Goal: Information Seeking & Learning: Learn about a topic

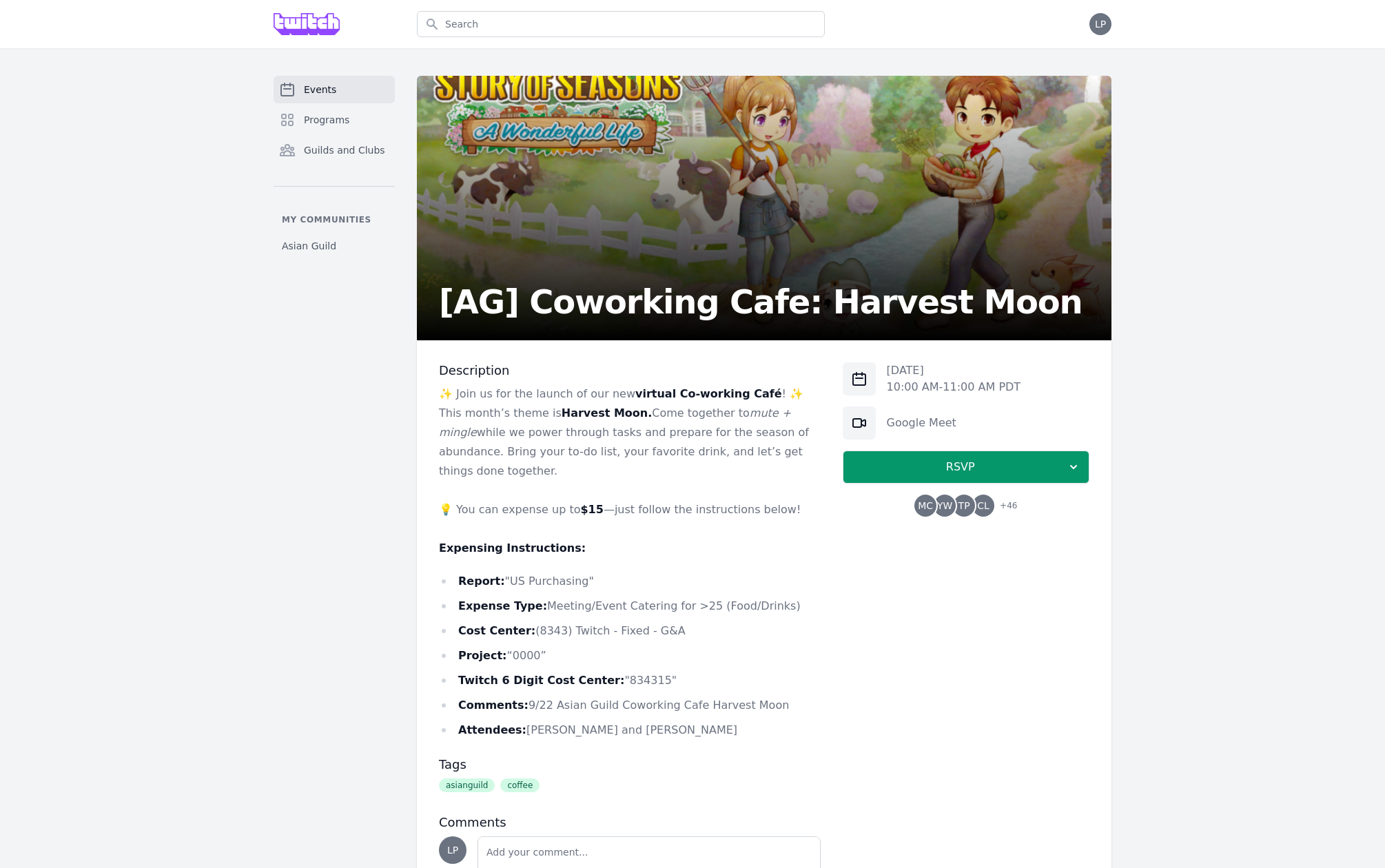
scroll to position [95, 0]
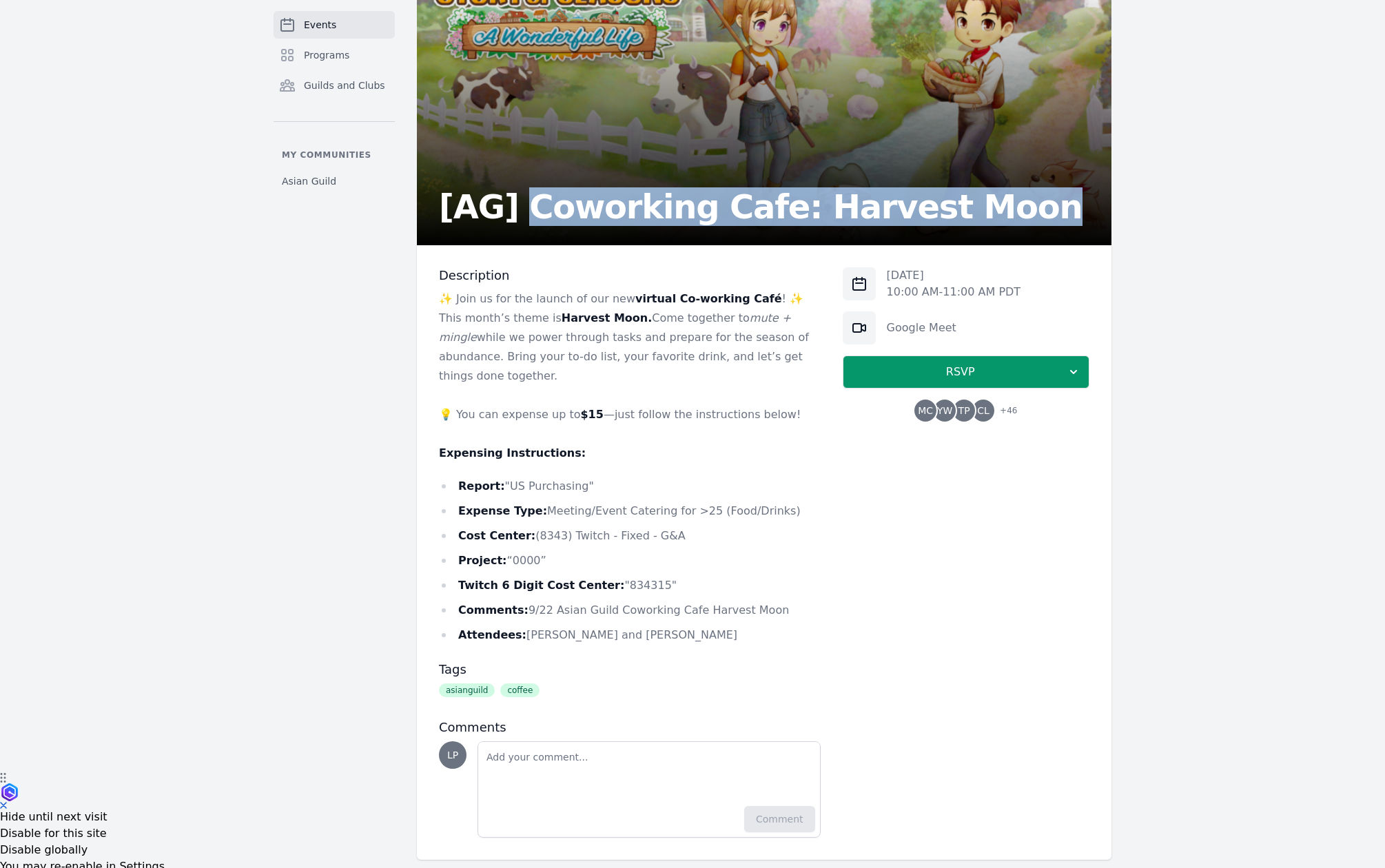
drag, startPoint x: 514, startPoint y: 206, endPoint x: 996, endPoint y: 224, distance: 482.3
click at [996, 224] on div "[AG] Coworking Cafe: Harvest Moon" at bounding box center [764, 113] width 695 height 265
copy h2 "Coworking Cafe: Harvest Moon"
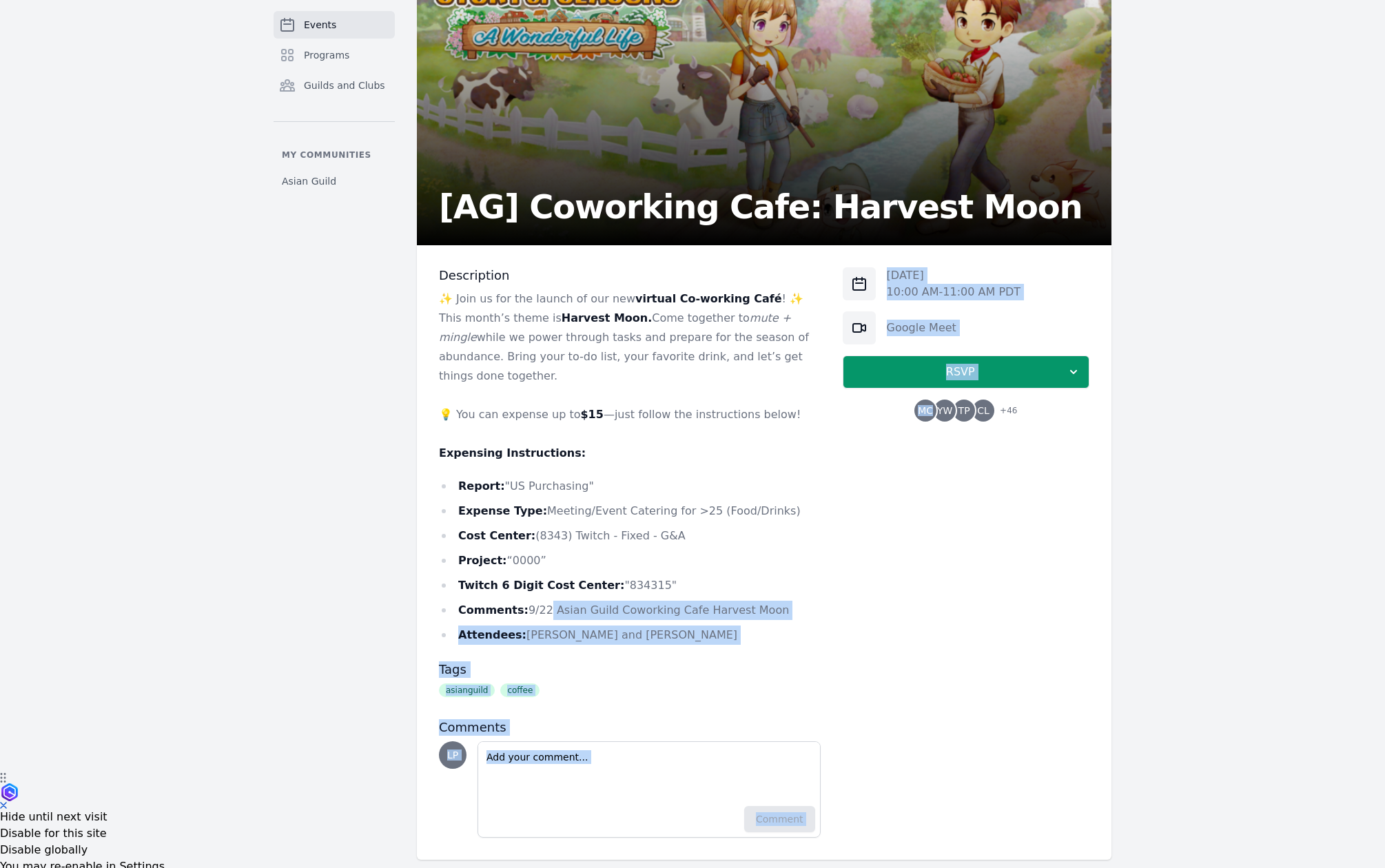
drag, startPoint x: 847, startPoint y: 593, endPoint x: 536, endPoint y: 599, distance: 311.1
click at [536, 599] on div "Description ✨ Join us for the launch of our new virtual Co-working Café ! ✨ Thi…" at bounding box center [764, 552] width 695 height 614
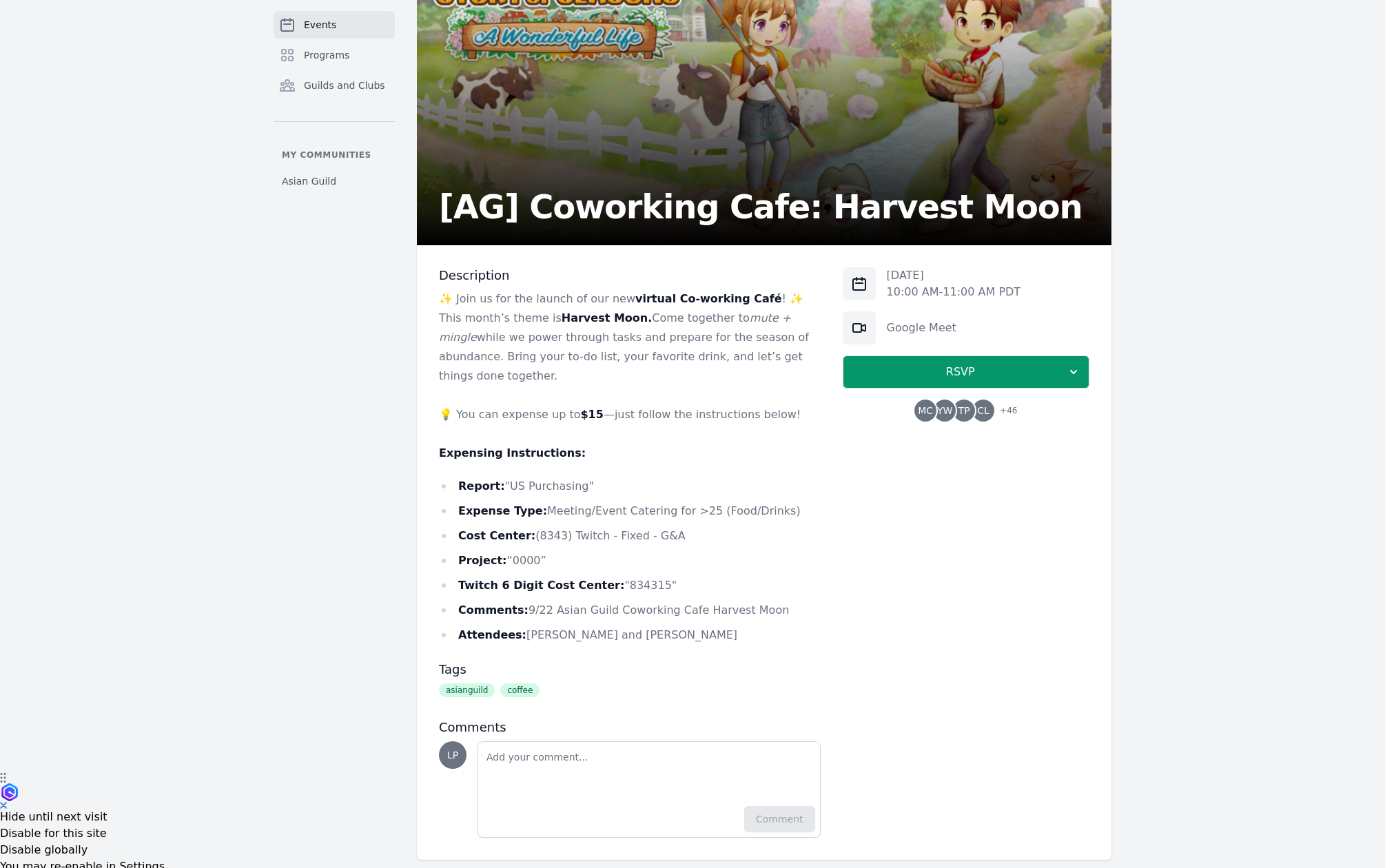
click at [534, 601] on li "Comments: 9/22 Asian Guild Coworking Cafe Harvest Moon" at bounding box center [629, 611] width 382 height 20
drag, startPoint x: 522, startPoint y: 593, endPoint x: 785, endPoint y: 584, distance: 263.2
click at [785, 601] on li "Comments: 9/22 Asian Guild Coworking Cafe Harvest Moon" at bounding box center [629, 611] width 382 height 20
copy li "9/22 Asian Guild Coworking Cafe Harvest Moon"
drag, startPoint x: 716, startPoint y: 628, endPoint x: 621, endPoint y: 589, distance: 102.7
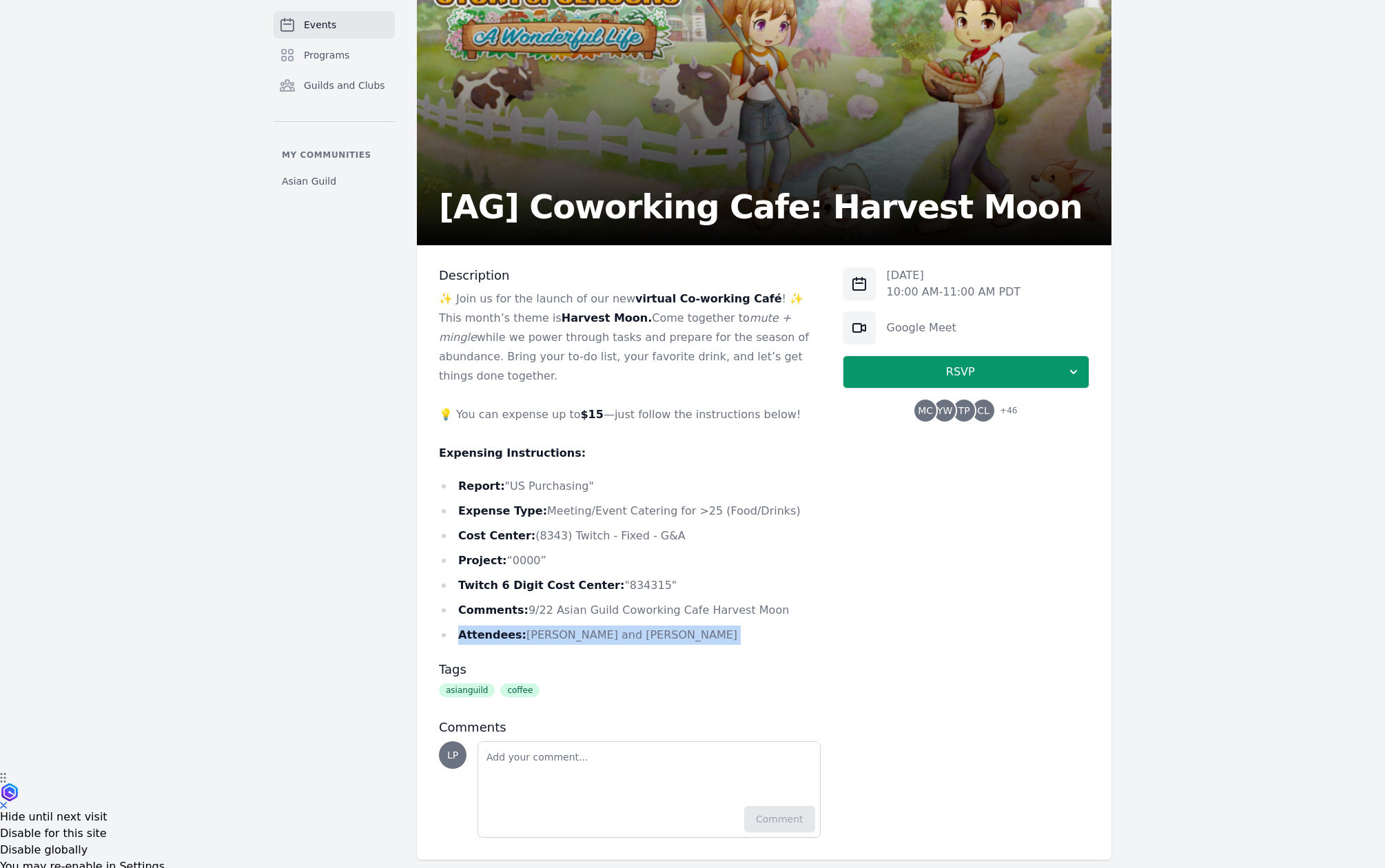
click at [455, 614] on div "Description ✨ Join us for the launch of our new virtual Co-working Café ! ✨ Thi…" at bounding box center [629, 552] width 382 height 570
copy div "Attendees: [PERSON_NAME] and [PERSON_NAME]"
drag, startPoint x: 794, startPoint y: 626, endPoint x: 524, endPoint y: 594, distance: 271.9
click at [524, 594] on div "Description ✨ Join us for the launch of our new virtual Co-working Café ! ✨ Thi…" at bounding box center [629, 552] width 382 height 570
copy div "9/22 Asian Guild Coworking Cafe Harvest Moon Attendees: [PERSON_NAME] and [PERS…"
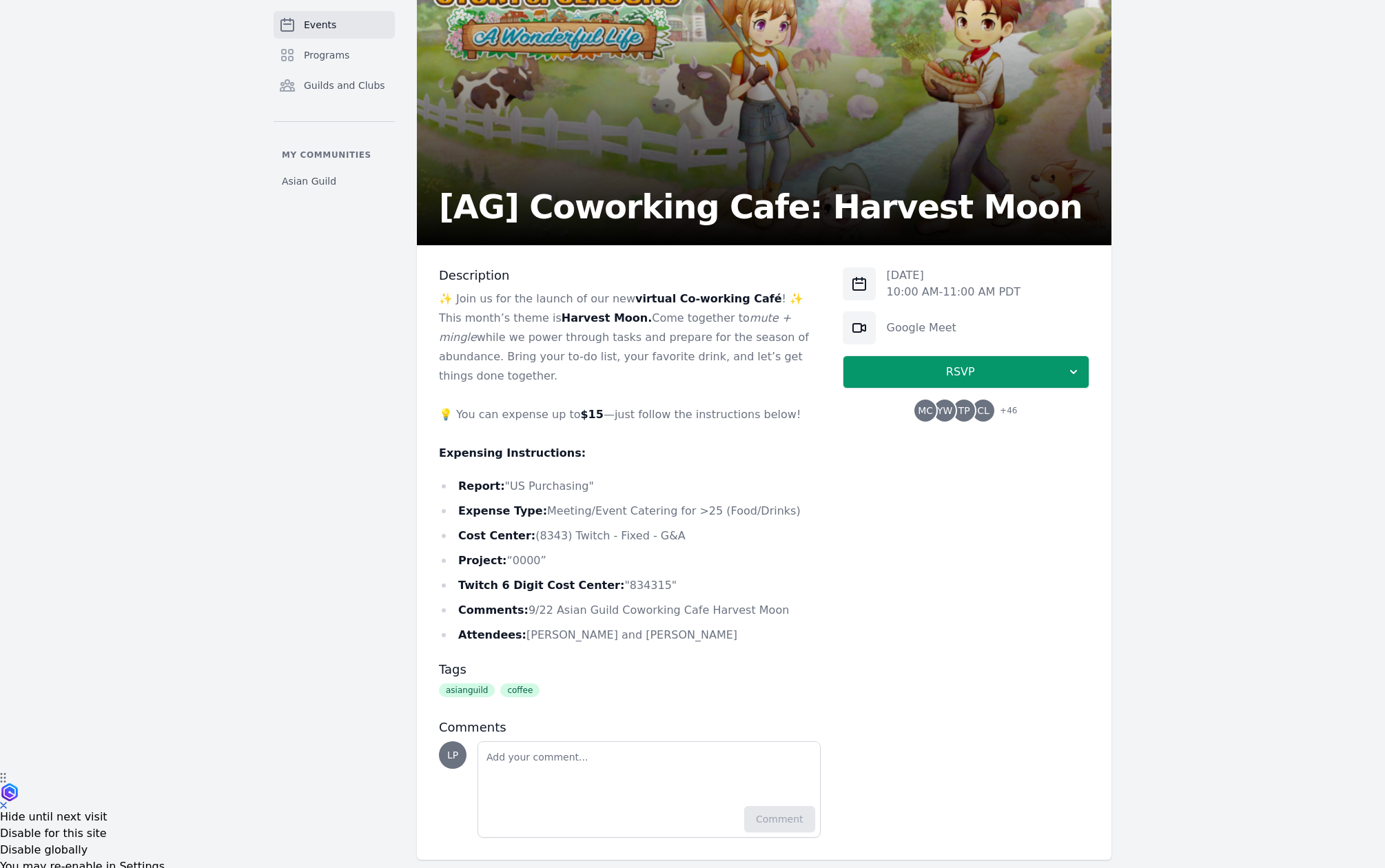
click at [622, 576] on li "Twitch 6 Digit Cost Center: "834315"" at bounding box center [629, 586] width 382 height 20
copy li "834315"
click at [632, 580] on ul "Report: "US Purchasing" Expense Type: Meeting/Event Catering for >25 (Food/Drin…" at bounding box center [629, 560] width 382 height 168
click at [630, 576] on li "Twitch 6 Digit Cost Center: "834315"" at bounding box center [629, 586] width 382 height 20
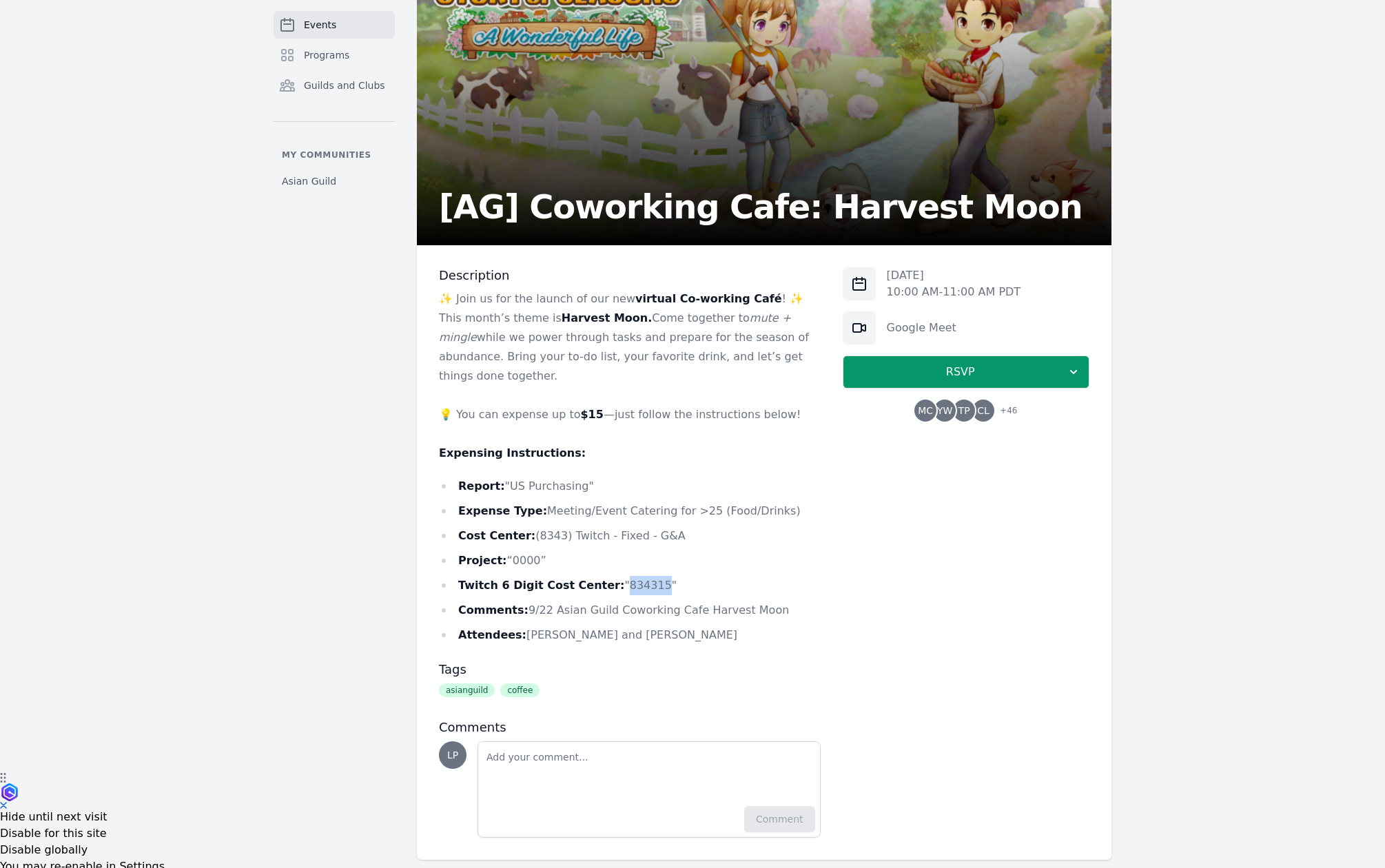
click at [630, 576] on li "Twitch 6 Digit Cost Center: "834315"" at bounding box center [629, 586] width 382 height 20
copy li "834315"
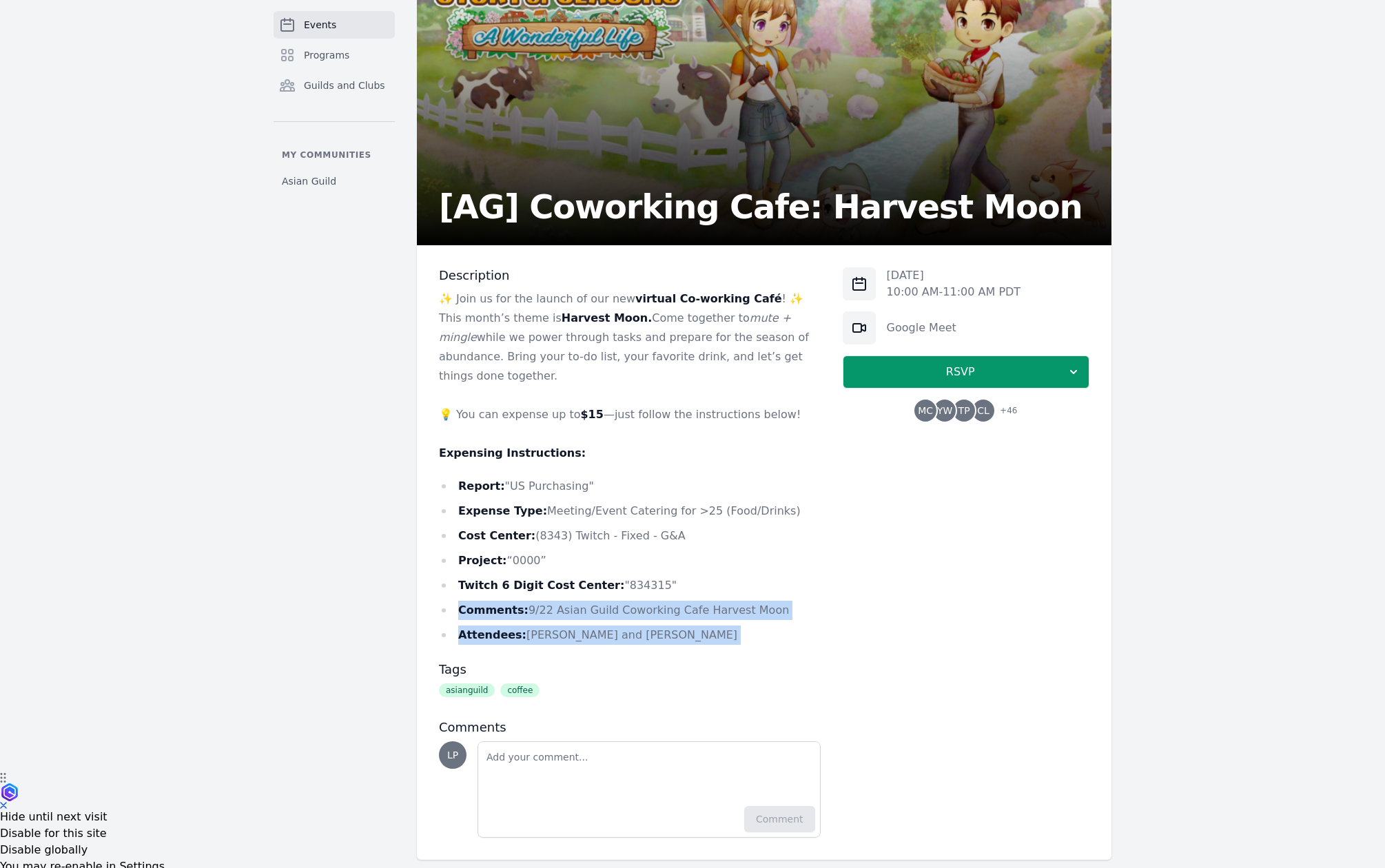
drag, startPoint x: 716, startPoint y: 626, endPoint x: 448, endPoint y: 594, distance: 269.9
click at [448, 594] on div "Description ✨ Join us for the launch of our new virtual Co-working Café ! ✨ Thi…" at bounding box center [629, 552] width 382 height 570
copy div "Comments: 9/22 Asian Guild Coworking Cafe Harvest Moon Attendees: [PERSON_NAME]…"
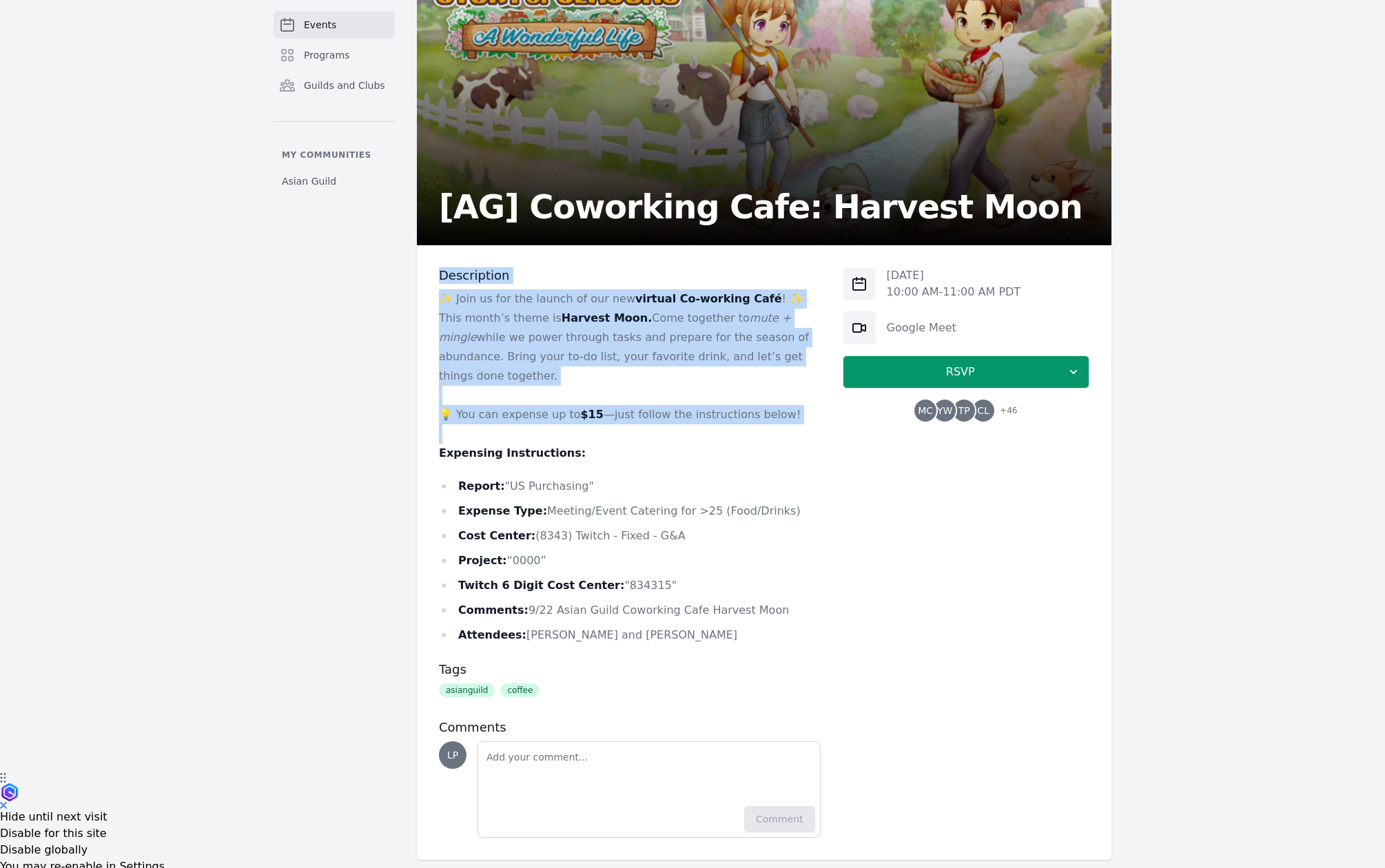
drag, startPoint x: 436, startPoint y: 281, endPoint x: 778, endPoint y: 409, distance: 365.2
click at [778, 409] on div "Description ✨ Join us for the launch of our new virtual Co-working Café ! ✨ Thi…" at bounding box center [764, 552] width 695 height 614
copy div "Description ✨ Join us for the launch of our new virtual Co-working Café ! ✨ Thi…"
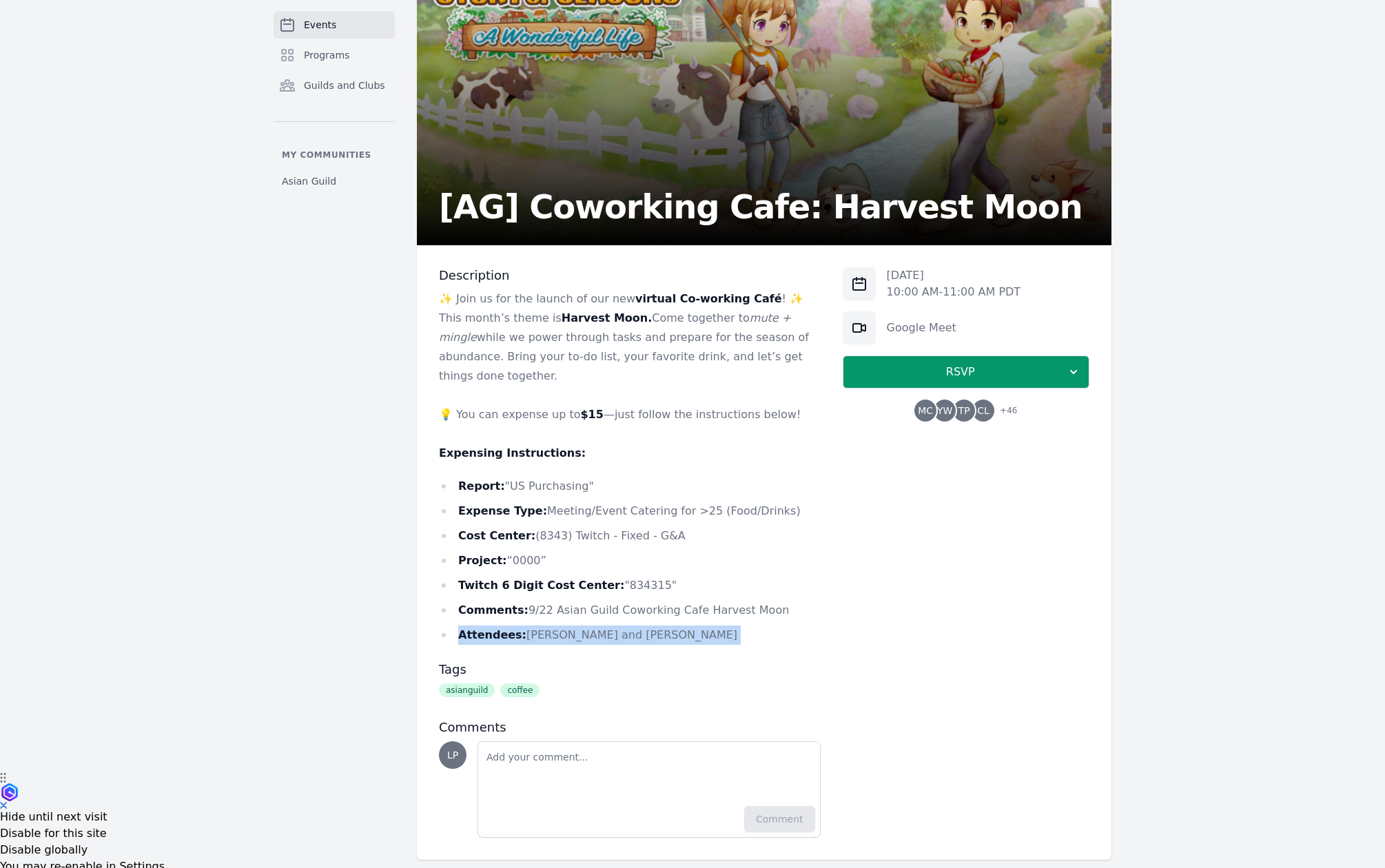
drag, startPoint x: 711, startPoint y: 624, endPoint x: 446, endPoint y: 610, distance: 265.4
click at [446, 610] on div "Description ✨ Join us for the launch of our new virtual Co-working Café ! ✨ Thi…" at bounding box center [629, 552] width 382 height 570
copy div "Attendees: [PERSON_NAME] and [PERSON_NAME]"
click at [551, 626] on li "Attendees: [PERSON_NAME] and [PERSON_NAME]" at bounding box center [629, 636] width 382 height 20
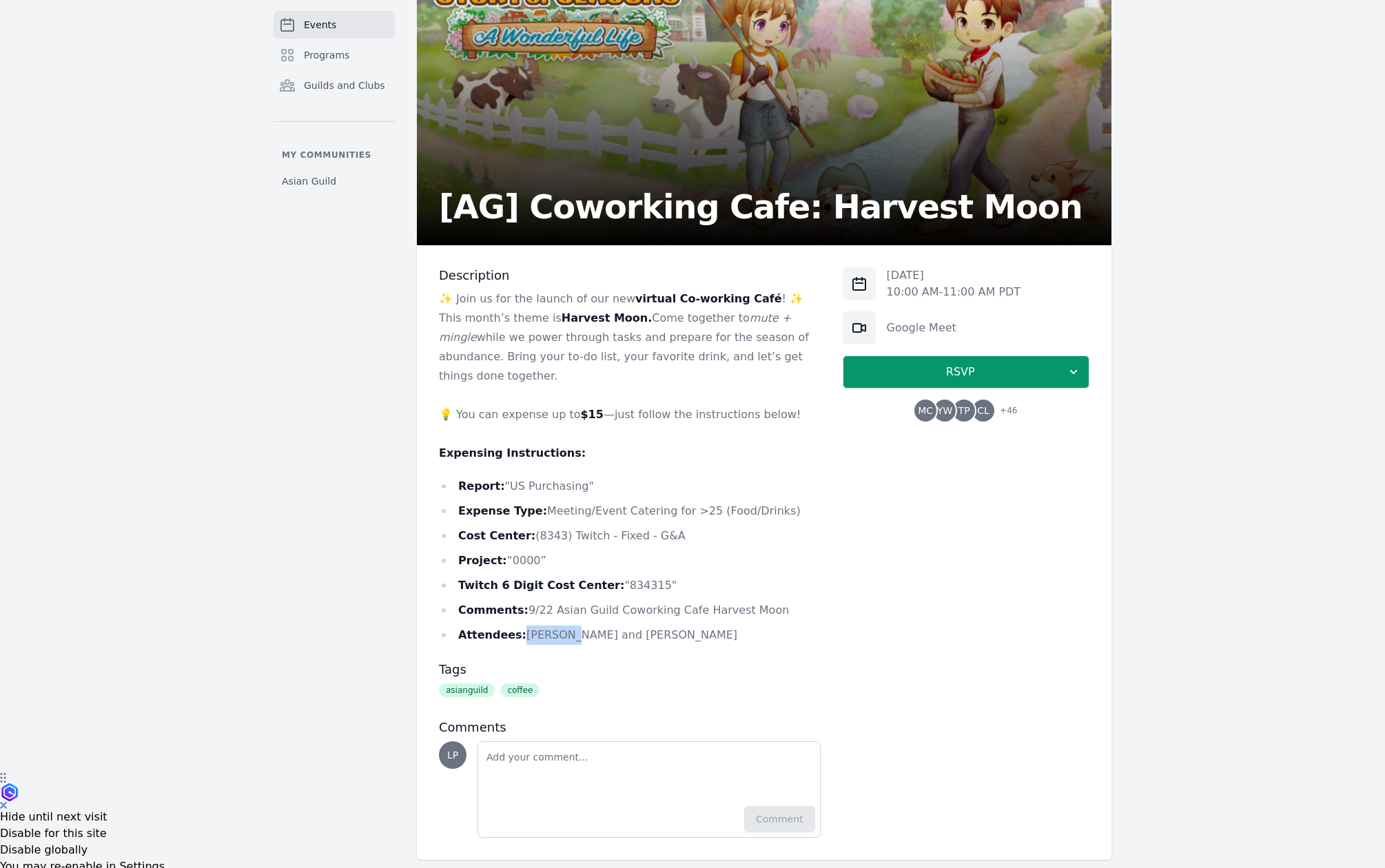
copy li "[PERSON_NAME]"
click at [581, 626] on li "Attendees: [PERSON_NAME] and [PERSON_NAME]" at bounding box center [629, 636] width 382 height 20
